Goal: Information Seeking & Learning: Learn about a topic

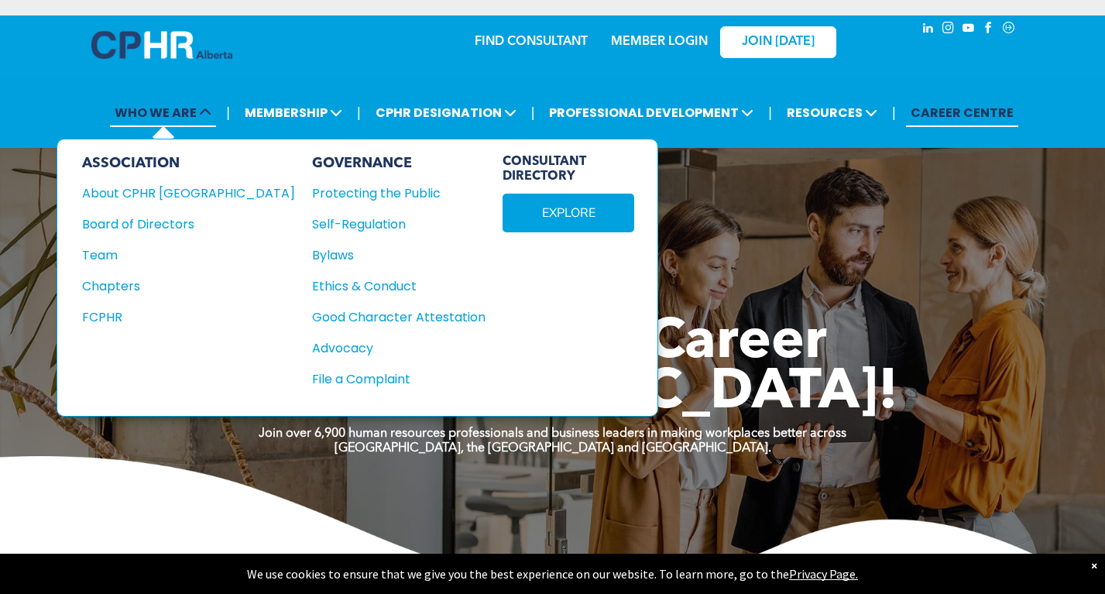
click at [163, 113] on span "WHO WE ARE" at bounding box center [163, 112] width 106 height 29
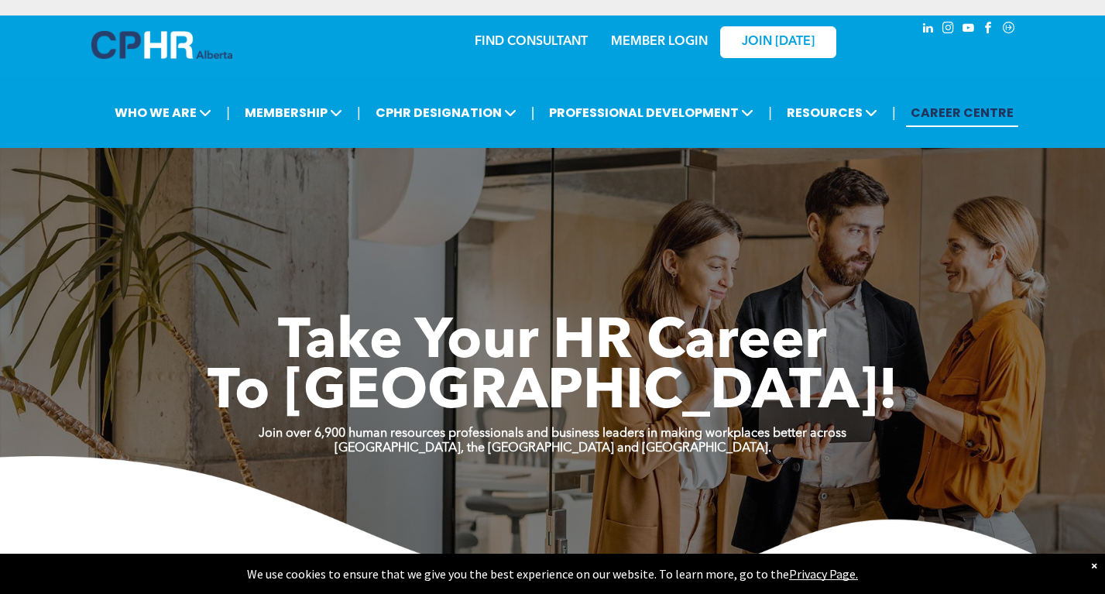
click at [929, 108] on link "CAREER CENTRE" at bounding box center [962, 112] width 112 height 29
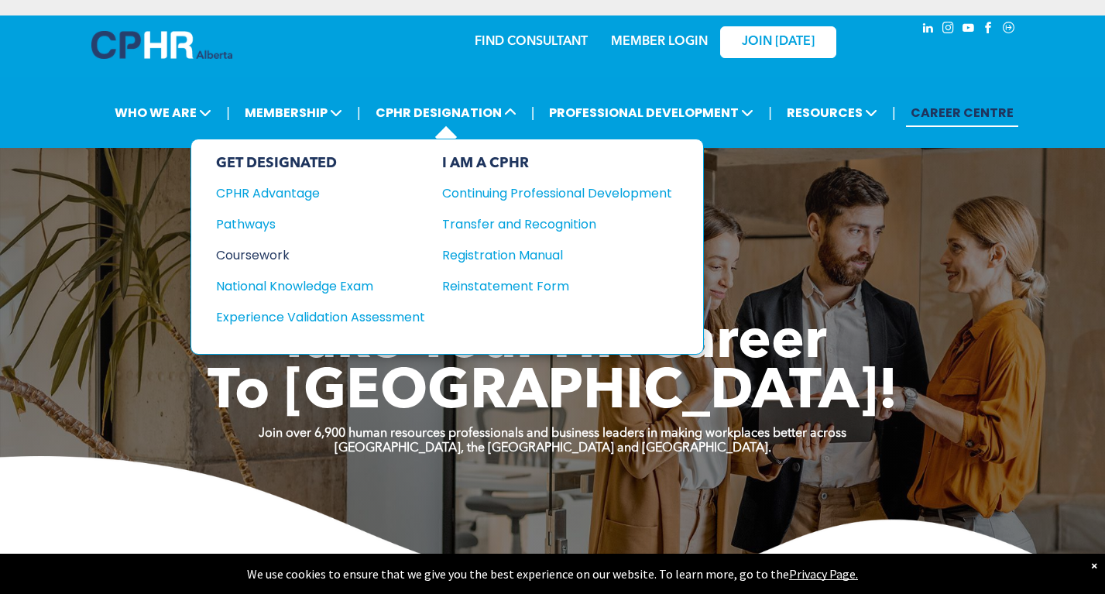
click at [260, 261] on div "Coursework" at bounding box center [310, 254] width 188 height 19
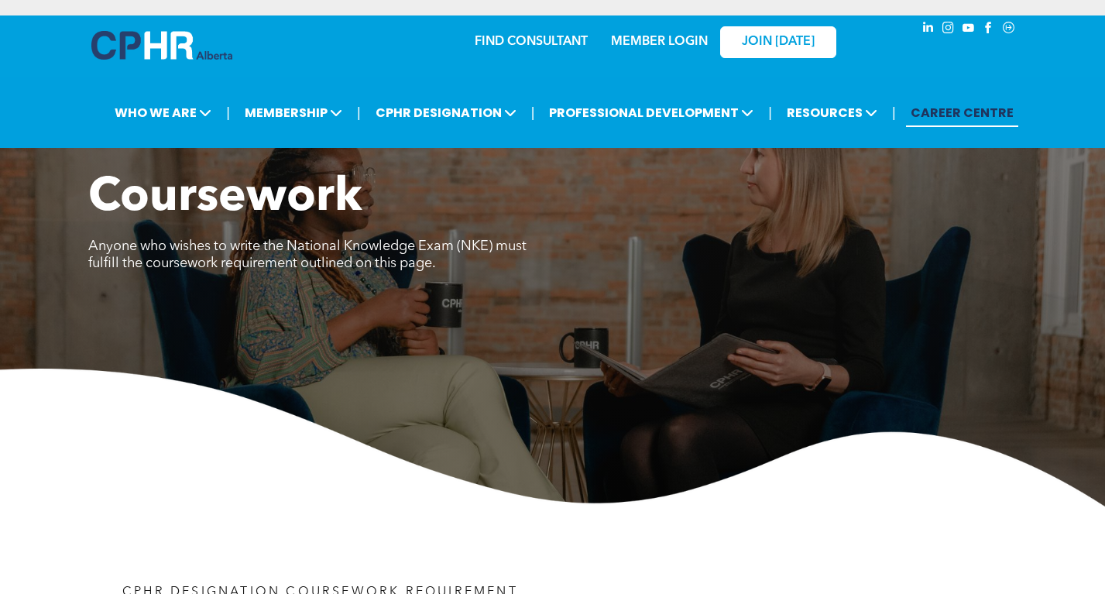
click at [946, 115] on link "CAREER CENTRE" at bounding box center [962, 112] width 112 height 29
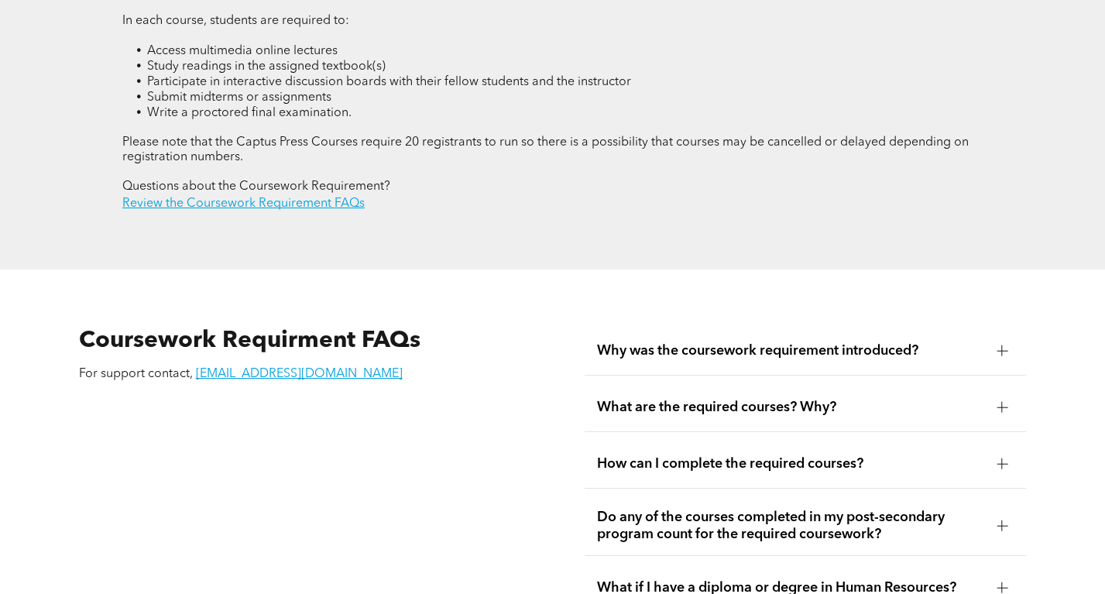
scroll to position [2380, 0]
click at [721, 342] on span "Why was the coursework requirement introduced?" at bounding box center [791, 349] width 388 height 17
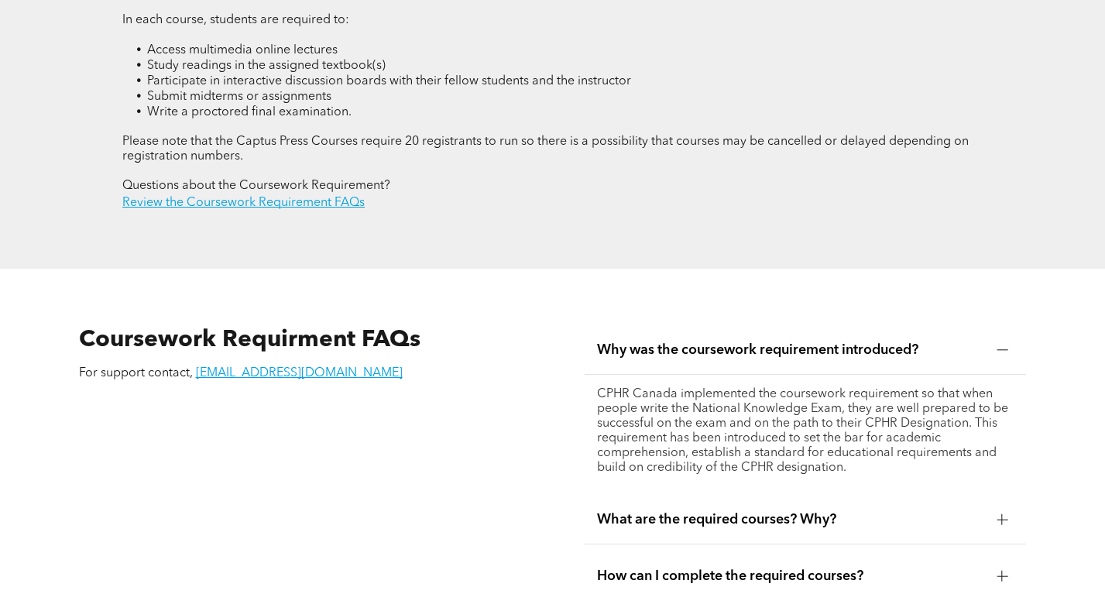
click at [721, 342] on span "Why was the coursework requirement introduced?" at bounding box center [791, 349] width 388 height 17
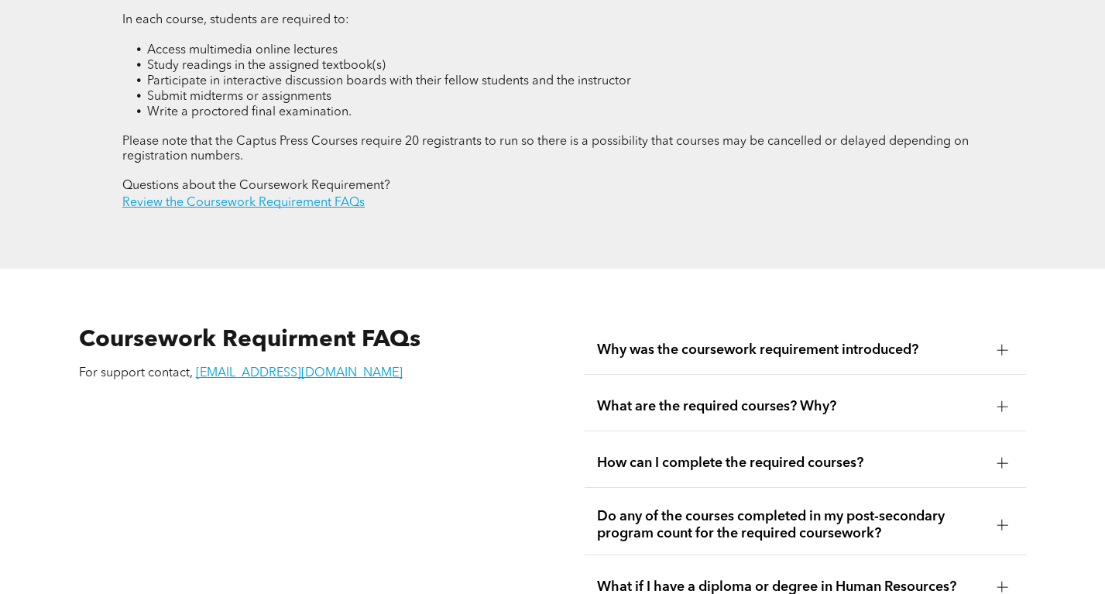
click at [781, 398] on span "What are the required courses? Why?" at bounding box center [791, 406] width 388 height 17
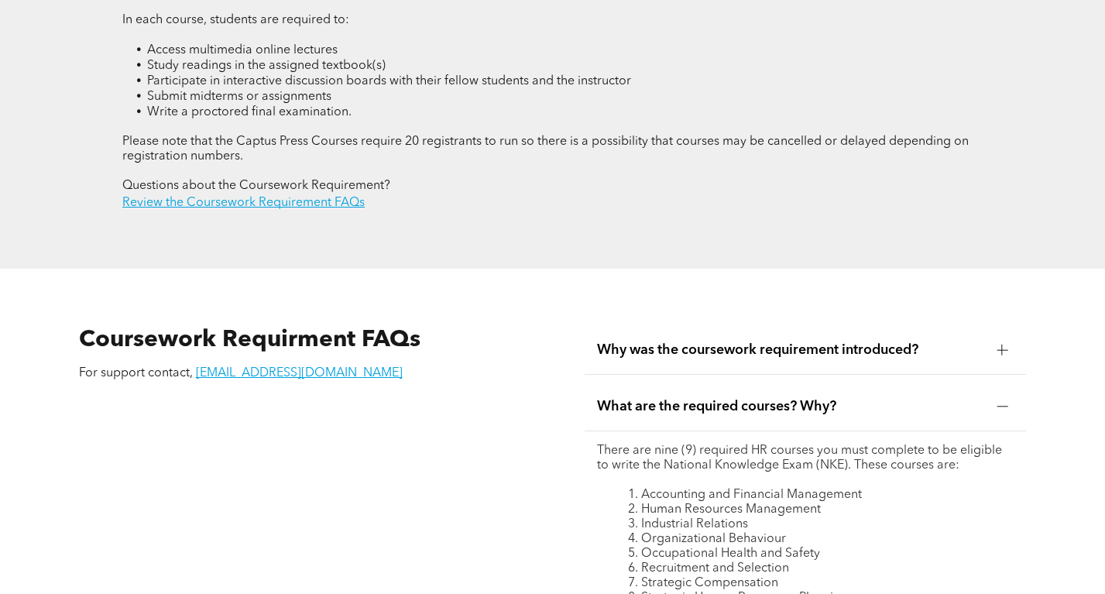
click at [783, 398] on span "What are the required courses? Why?" at bounding box center [791, 406] width 388 height 17
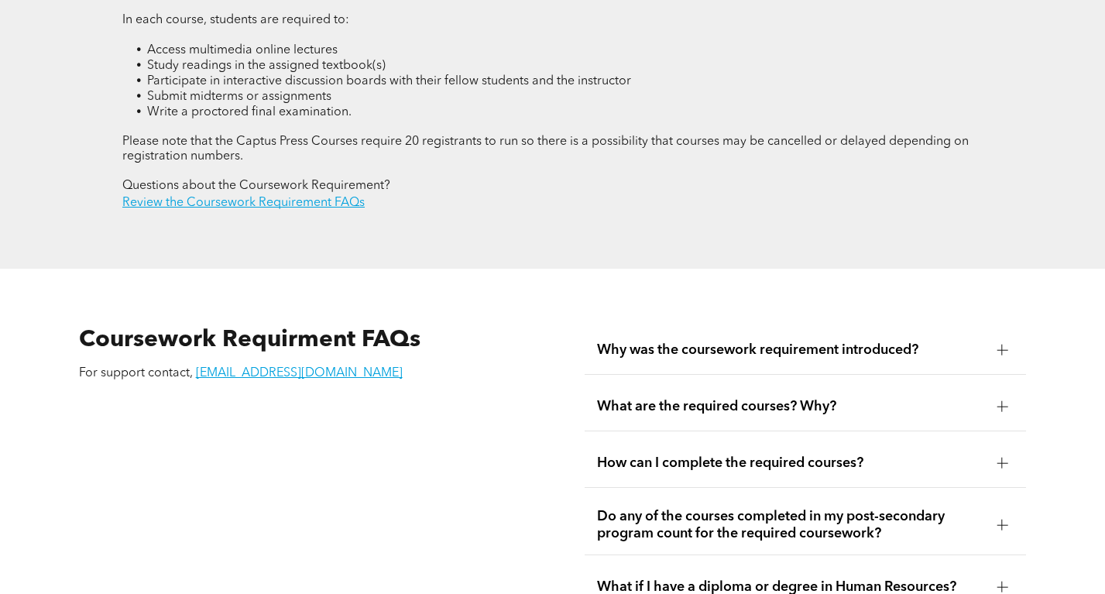
click at [201, 14] on span "In each course, students are required to:" at bounding box center [235, 20] width 227 height 12
